Goal: Information Seeking & Learning: Learn about a topic

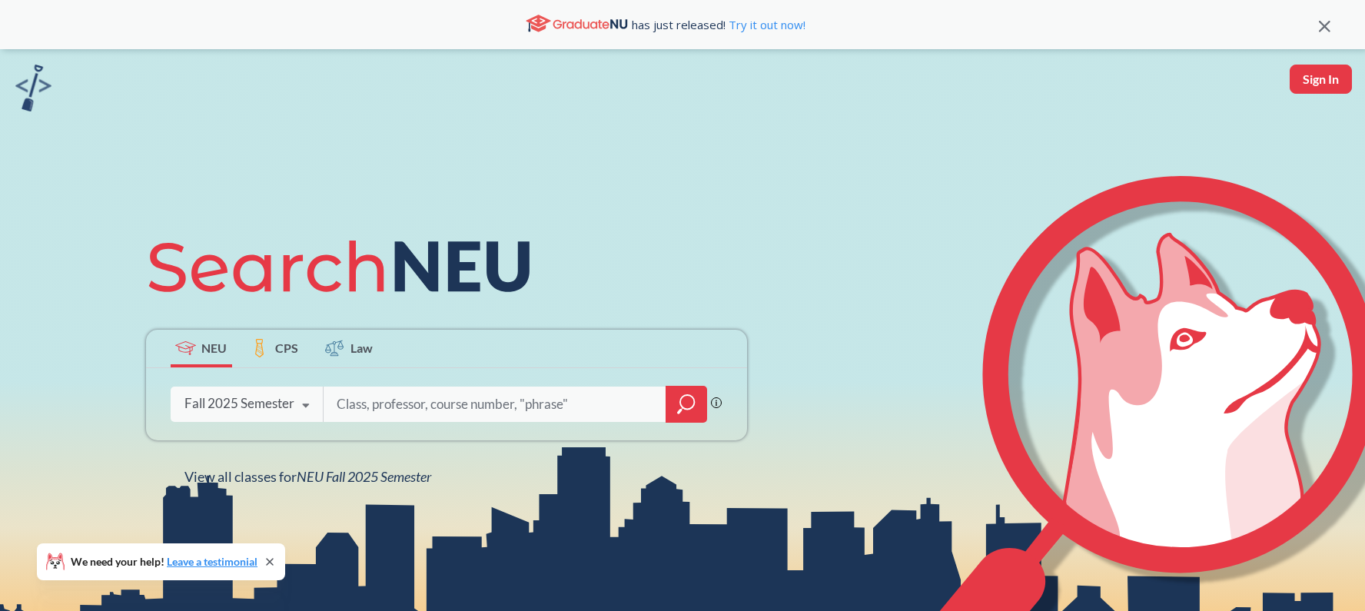
click at [373, 407] on input "search" at bounding box center [495, 404] width 320 height 32
type input "Yadin"
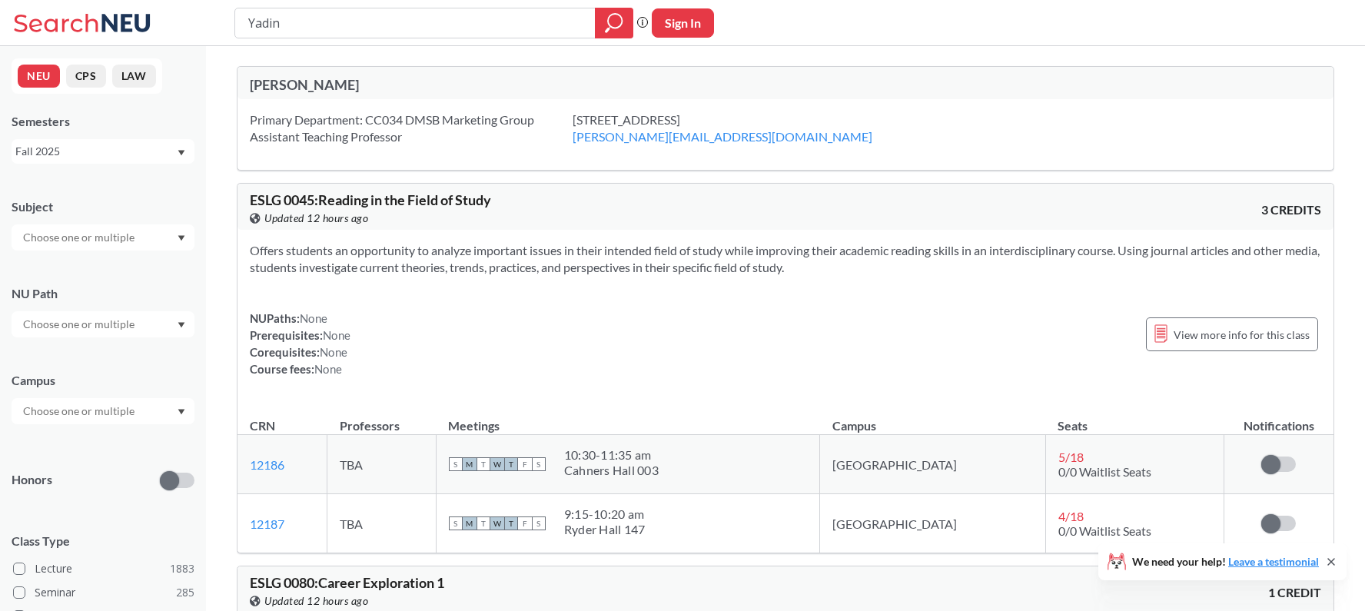
click at [407, 36] on div "Yadin" at bounding box center [433, 23] width 399 height 31
click at [405, 35] on input "Yadin" at bounding box center [415, 23] width 337 height 26
click at [404, 34] on input "Yadin" at bounding box center [415, 23] width 337 height 26
type input "3720"
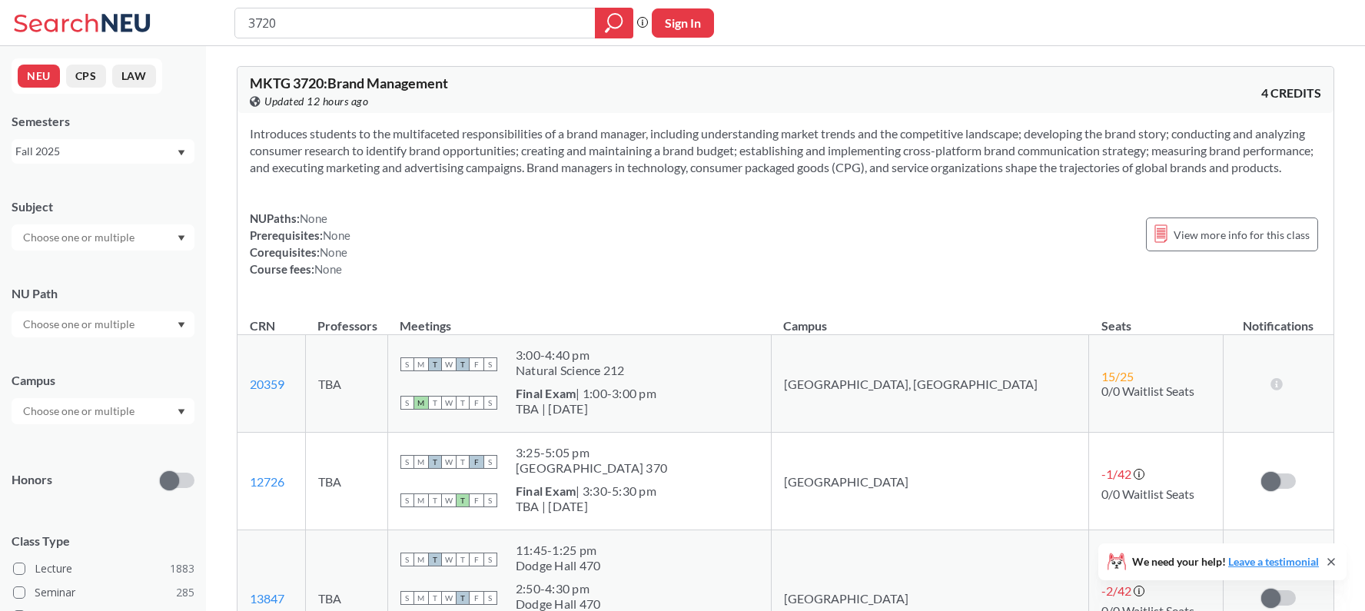
drag, startPoint x: 647, startPoint y: 314, endPoint x: 673, endPoint y: 253, distance: 66.4
click at [647, 302] on div "Introduces students to the multifaceted responsibilities of a brand manager, in…" at bounding box center [786, 207] width 1096 height 189
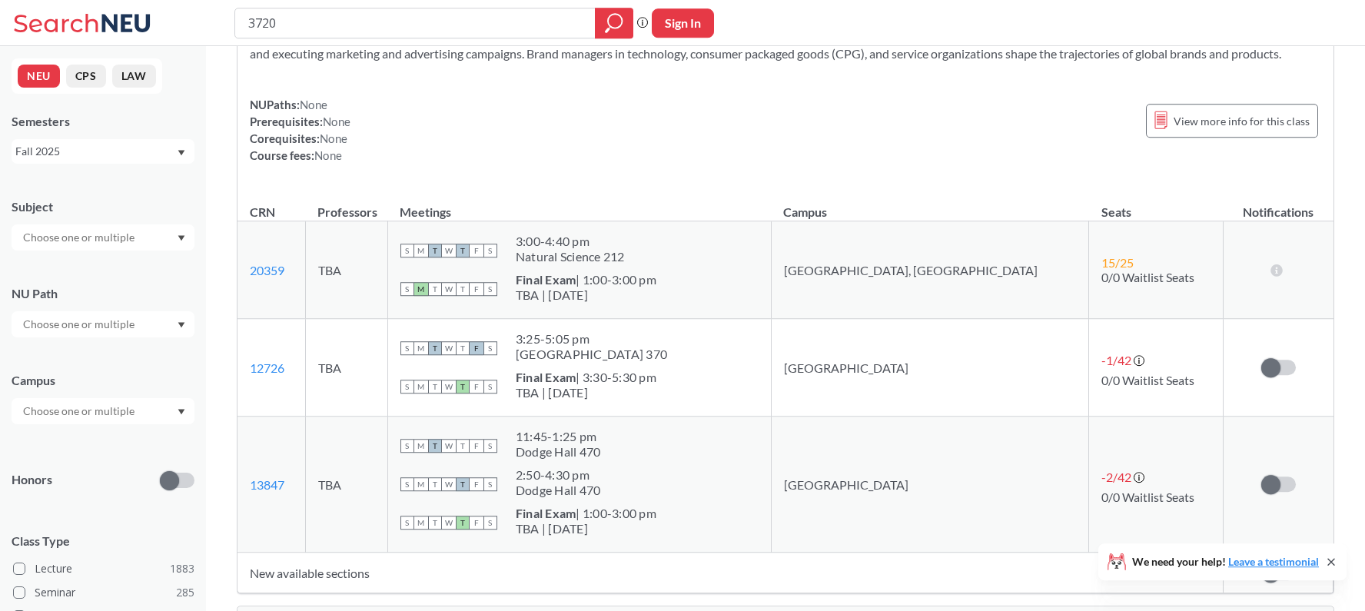
scroll to position [157, 0]
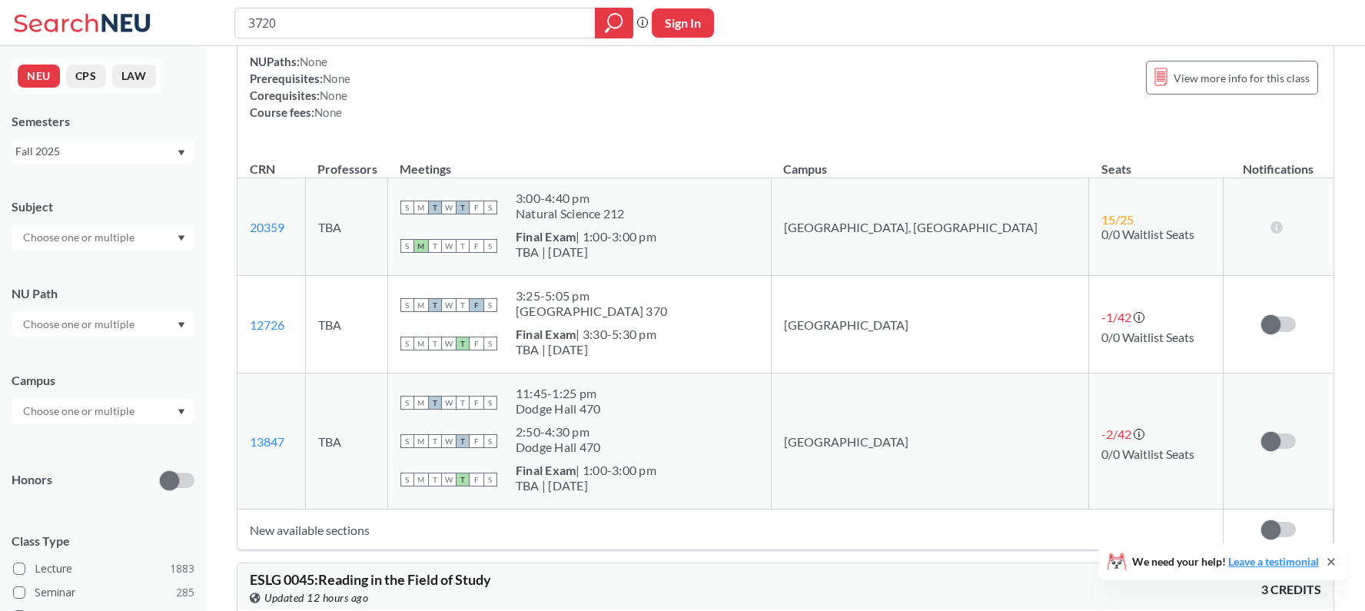
click at [696, 110] on div "NUPaths: None Prerequisites: None Corequisites: None Course fees: None View mor…" at bounding box center [786, 87] width 1072 height 68
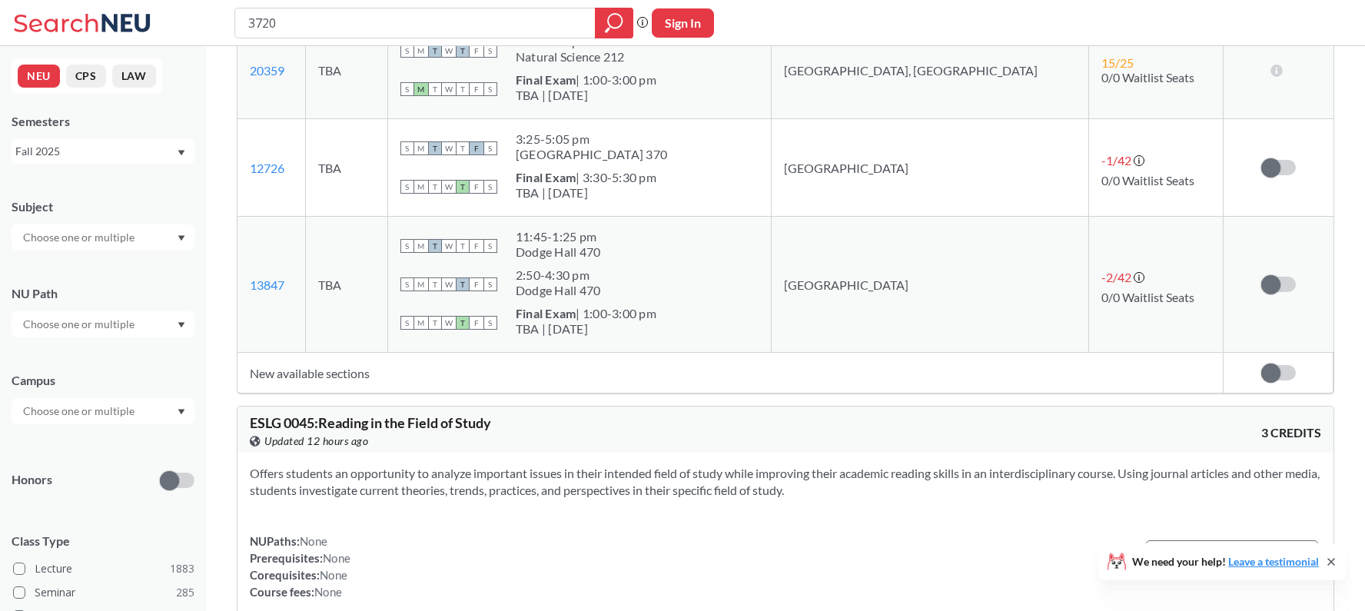
scroll to position [235, 0]
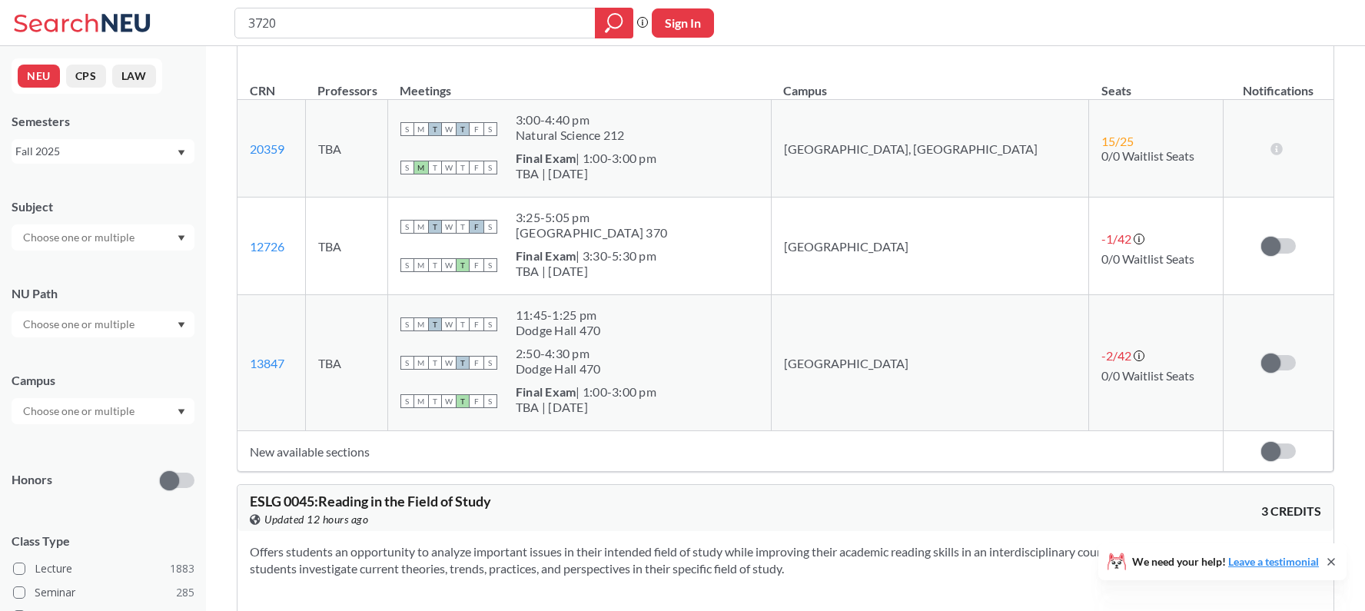
click at [75, 421] on div at bounding box center [103, 411] width 183 height 26
click at [133, 442] on span "( 2037 )" at bounding box center [148, 445] width 31 height 13
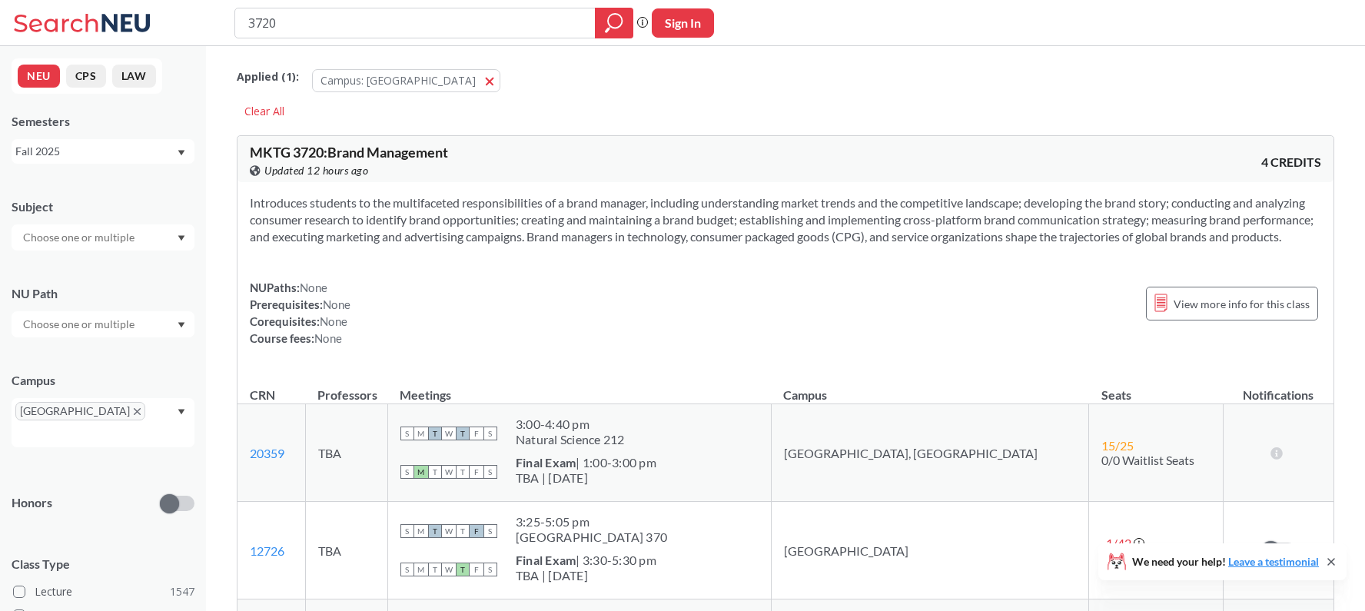
click at [849, 94] on div "Applied ( 1 ): Campus: [GEOGRAPHIC_DATA] [GEOGRAPHIC_DATA]" at bounding box center [786, 77] width 1098 height 46
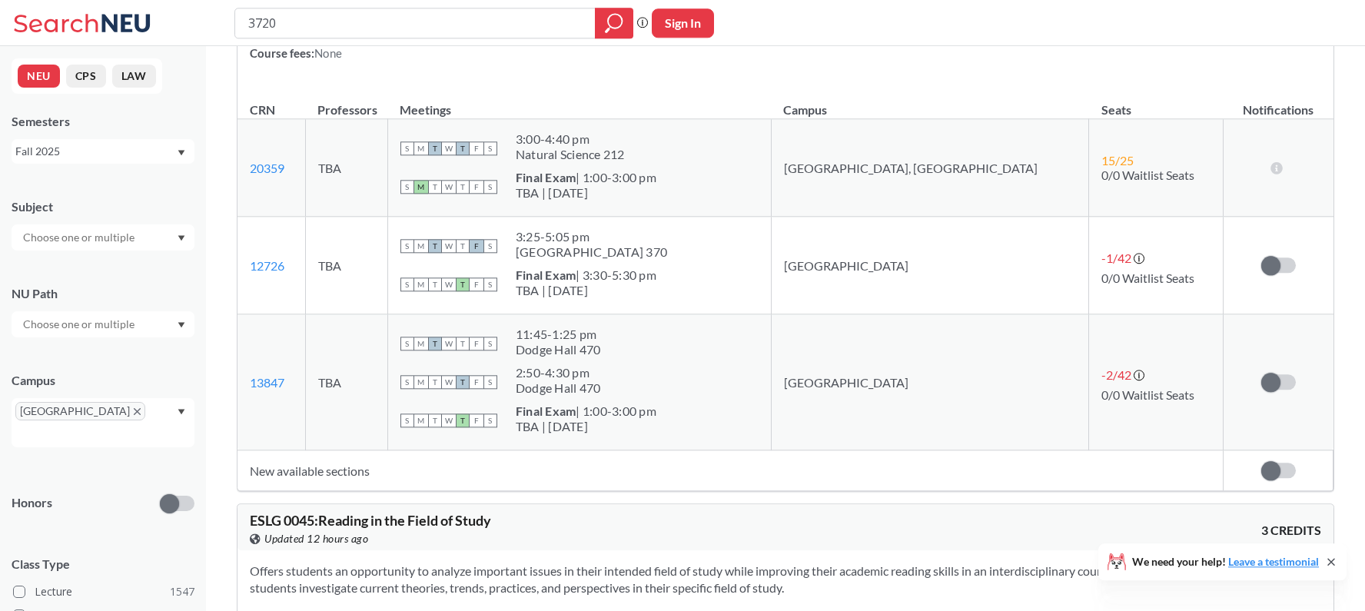
scroll to position [314, 0]
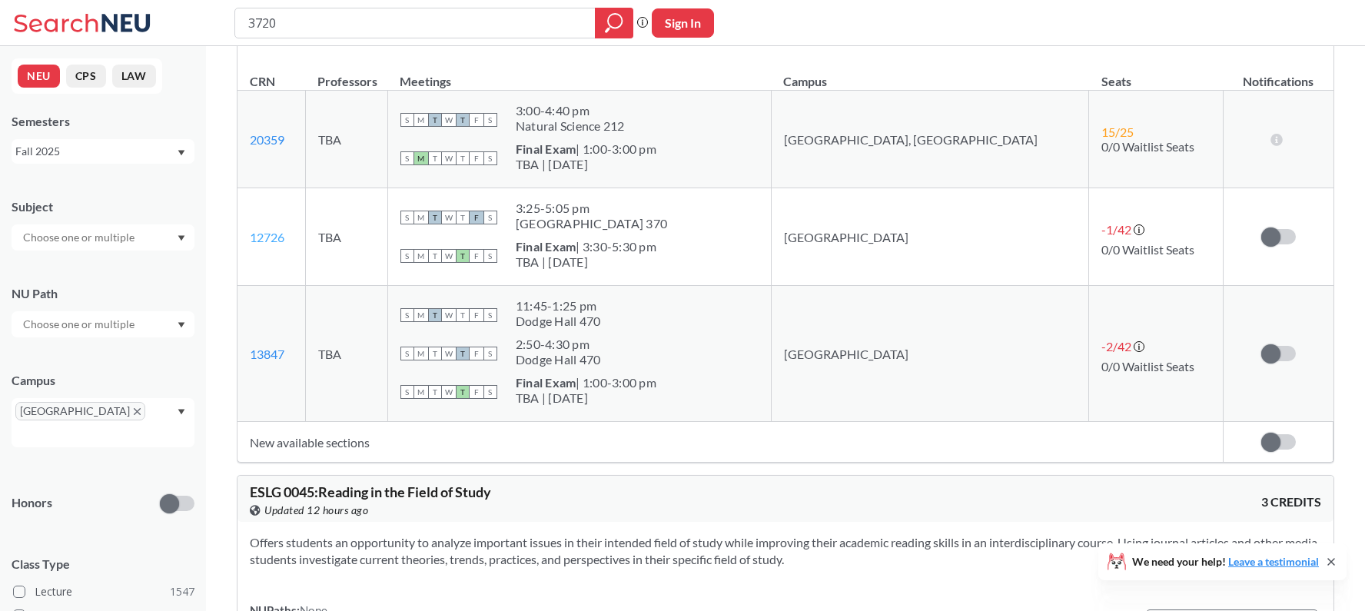
click at [272, 244] on link "12726" at bounding box center [267, 237] width 35 height 15
click at [271, 361] on link "13847" at bounding box center [267, 354] width 35 height 15
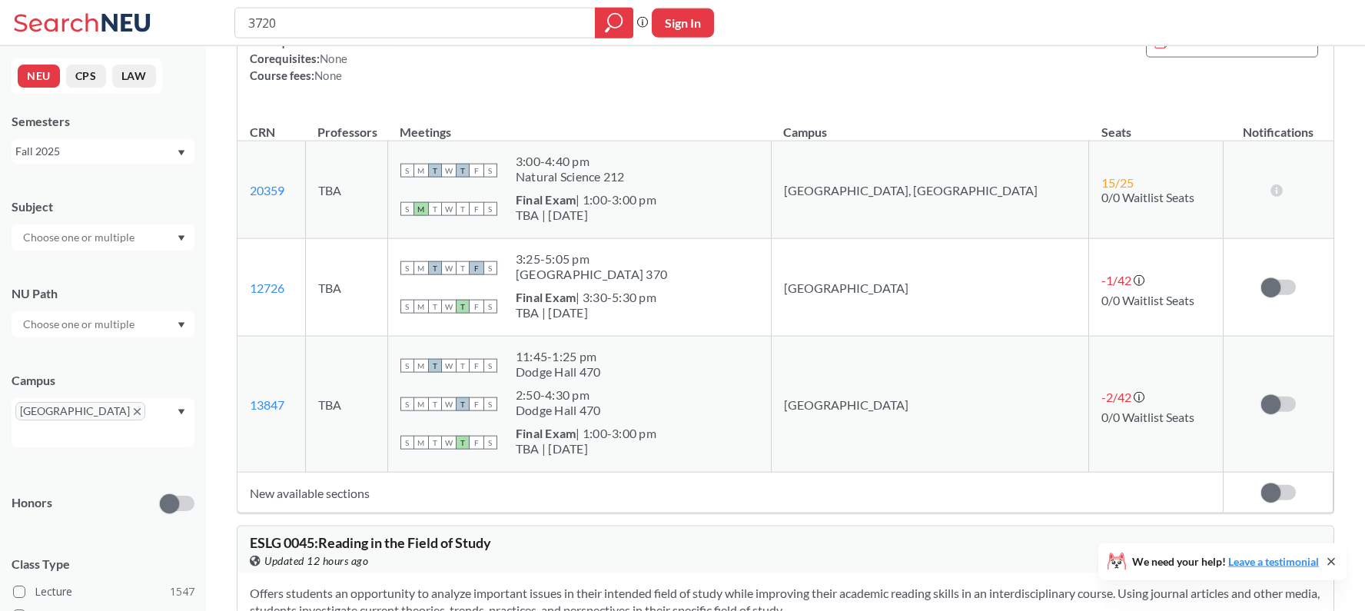
scroll to position [235, 0]
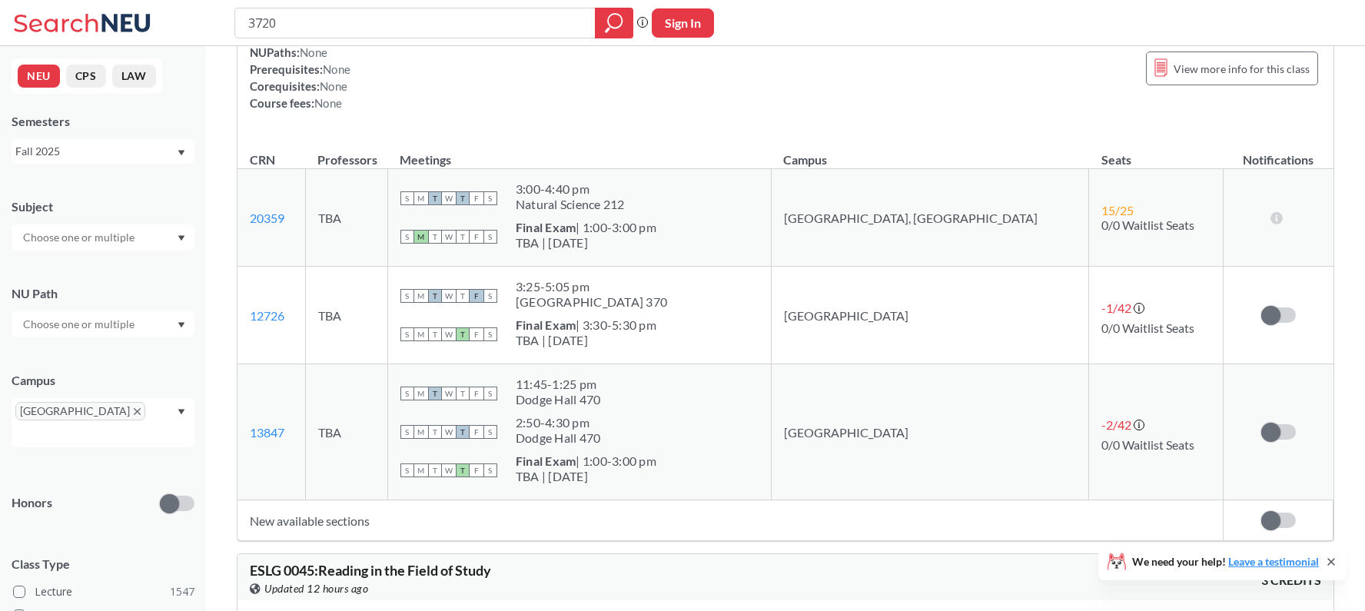
click at [640, 313] on div "3:25 - 5:05 pm [GEOGRAPHIC_DATA] 370" at bounding box center [591, 296] width 151 height 34
click at [668, 288] on td "S M T W T F S 3:25 - 5:05 pm Dodge Hall 370 S M T W T F S Final Exam | 3:30-5:3…" at bounding box center [579, 316] width 384 height 98
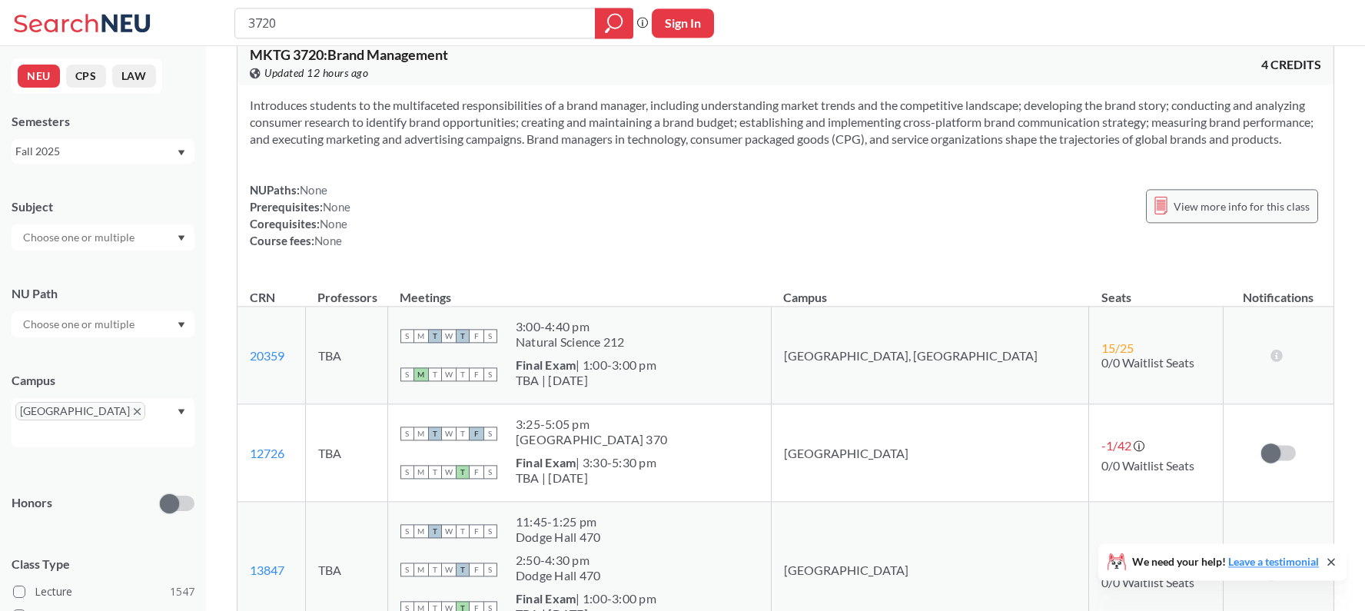
scroll to position [0, 0]
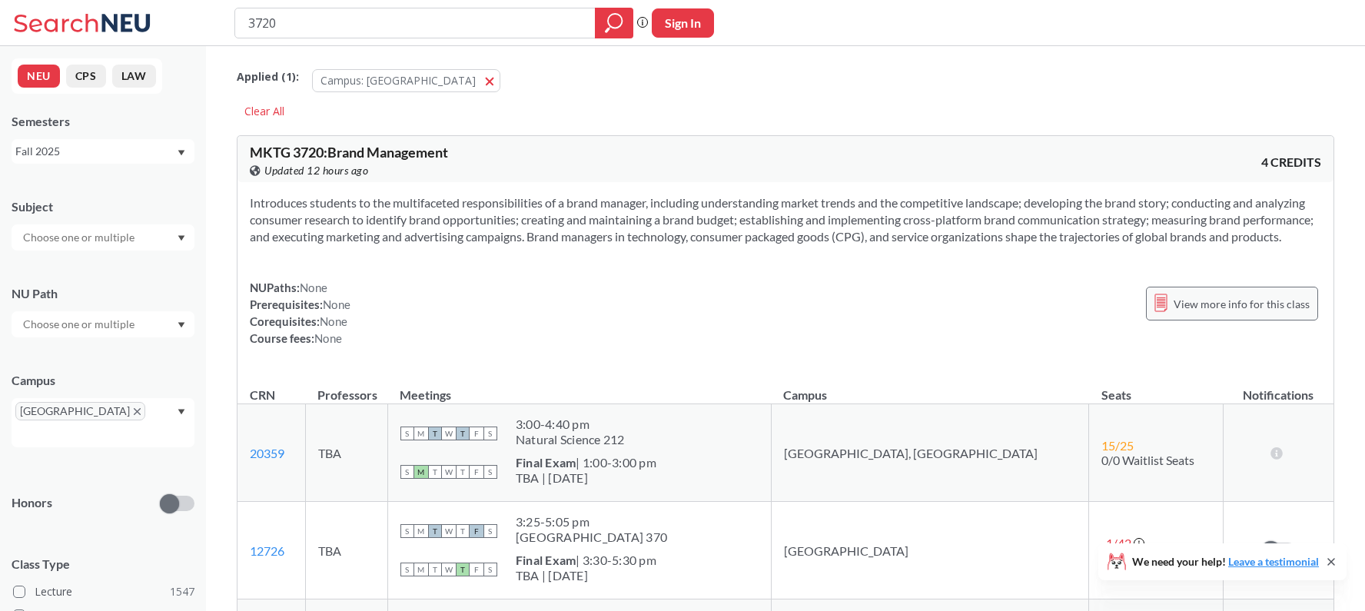
click at [1262, 314] on span "View more info for this class" at bounding box center [1242, 303] width 136 height 19
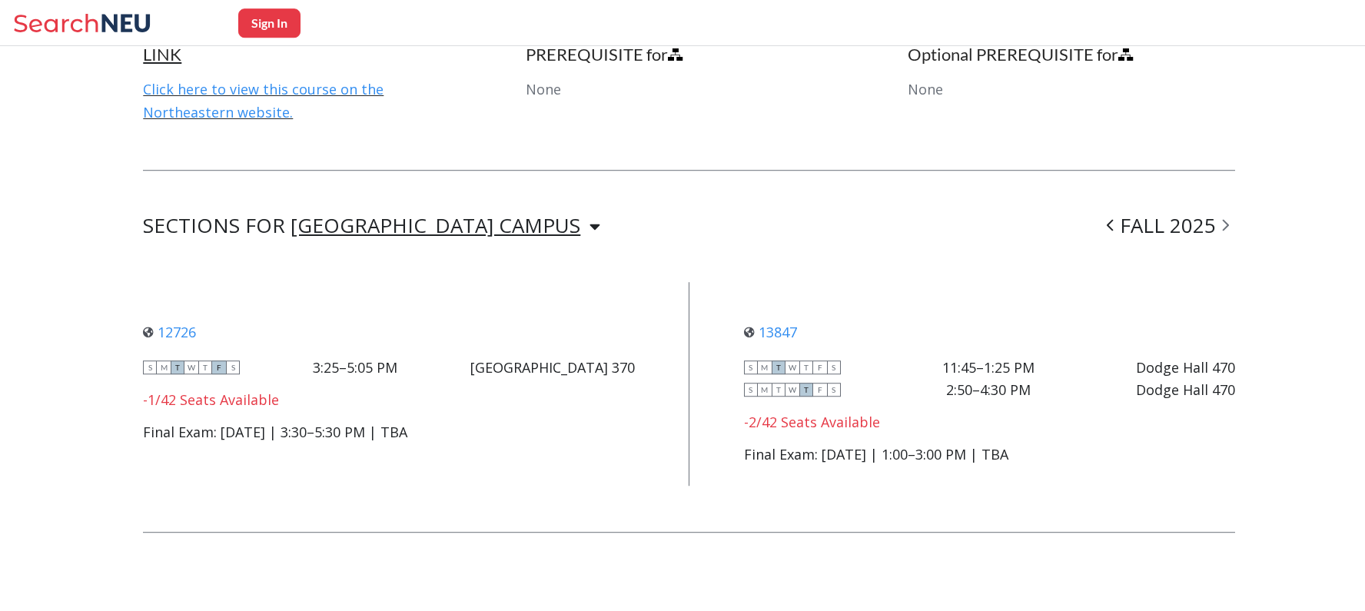
scroll to position [971, 0]
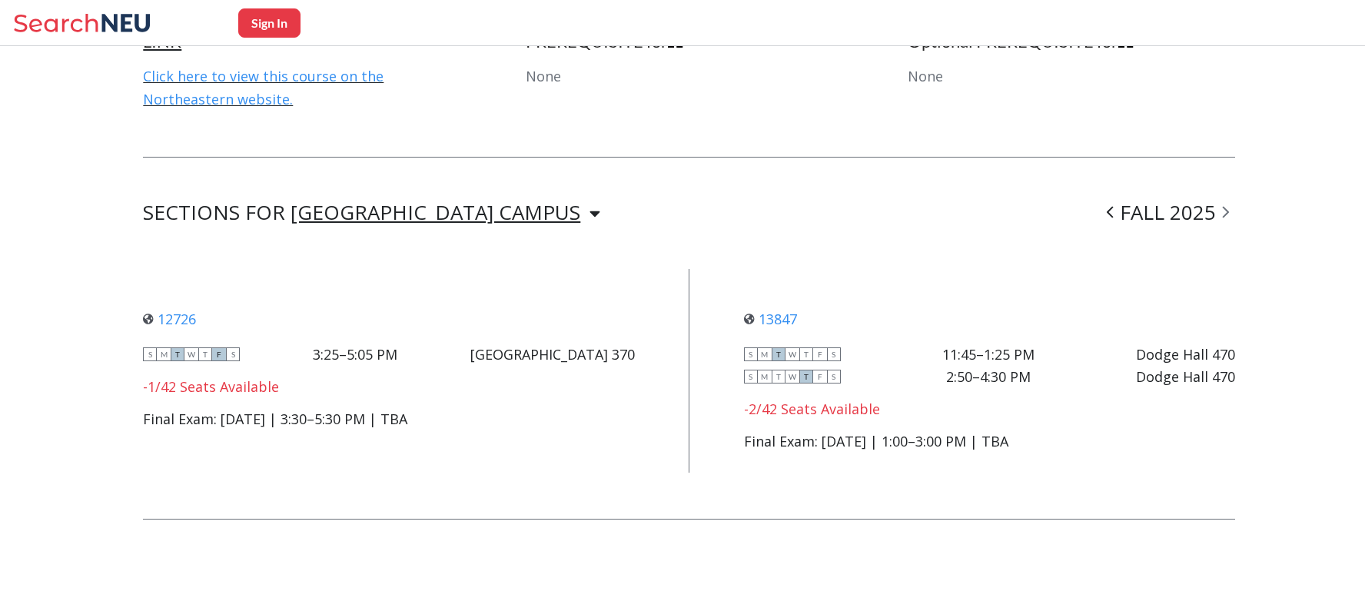
click at [1109, 203] on span at bounding box center [1110, 212] width 19 height 40
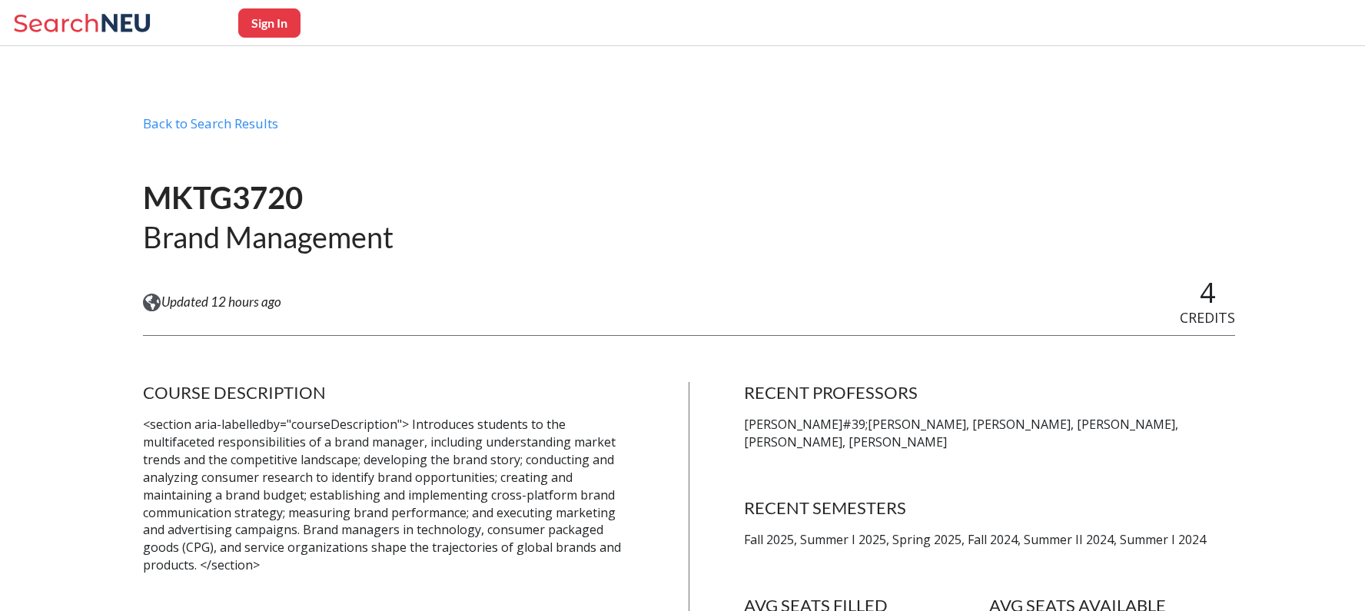
scroll to position [115, 0]
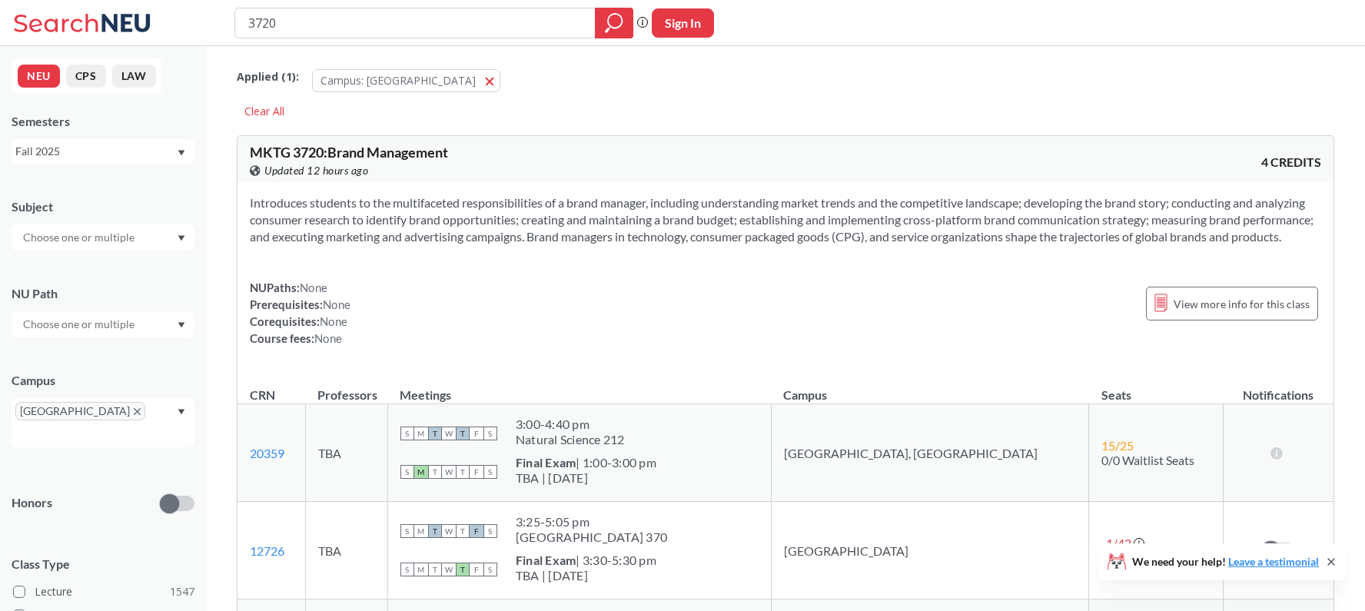
click at [354, 13] on input "3720" at bounding box center [415, 23] width 337 height 26
click at [352, 12] on input "3720" at bounding box center [415, 23] width 337 height 26
click at [352, 11] on input "3720" at bounding box center [415, 23] width 337 height 26
type input "MKTG"
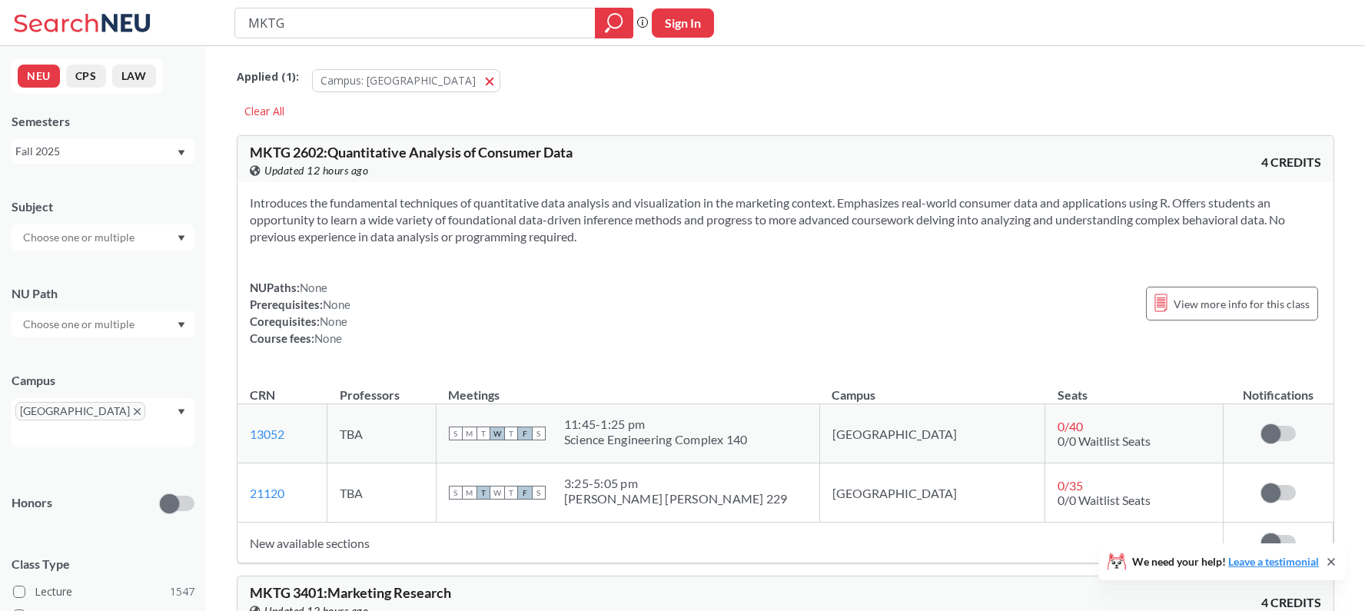
click at [128, 242] on input "text" at bounding box center [79, 237] width 129 height 18
click at [131, 219] on div "Subject" at bounding box center [103, 217] width 183 height 68
click at [108, 333] on input "text" at bounding box center [79, 324] width 129 height 18
click at [130, 271] on div "Subject NU Path Campus Boston Honors Class Type Lecture 1547 Seminar 234 Lab 10…" at bounding box center [103, 543] width 183 height 720
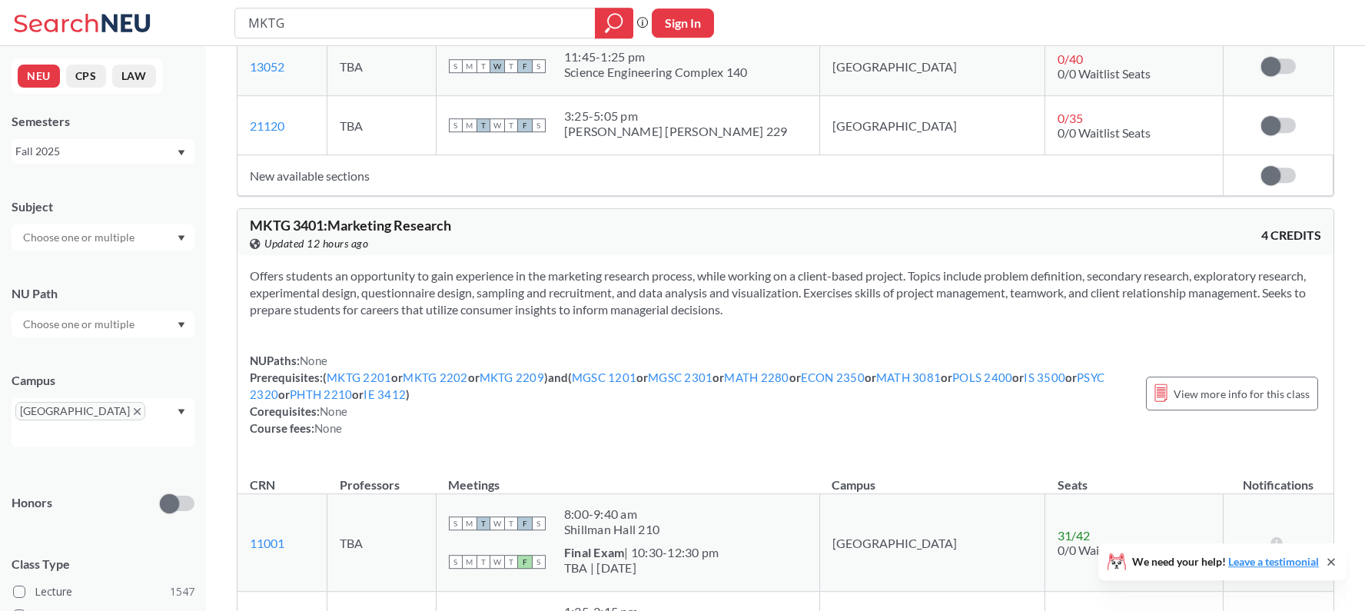
scroll to position [325, 0]
